Goal: Browse casually

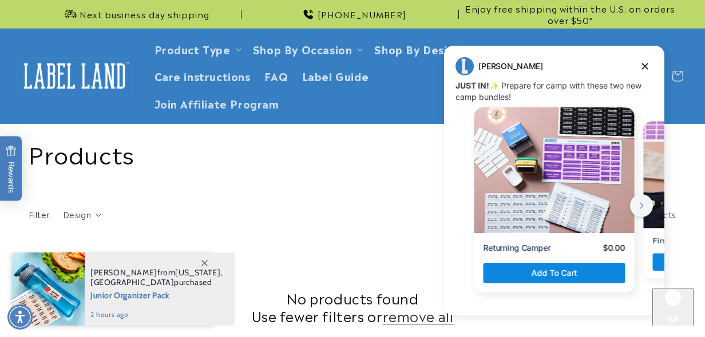
scroll to position [536, 0]
